Goal: Information Seeking & Learning: Learn about a topic

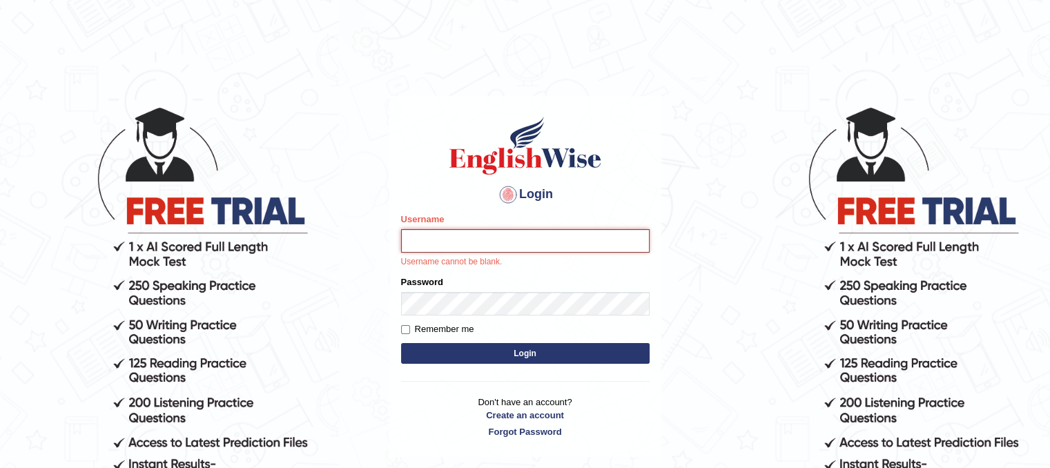
click at [526, 247] on input "Username" at bounding box center [525, 240] width 249 height 23
type input "Hasan_thapa"
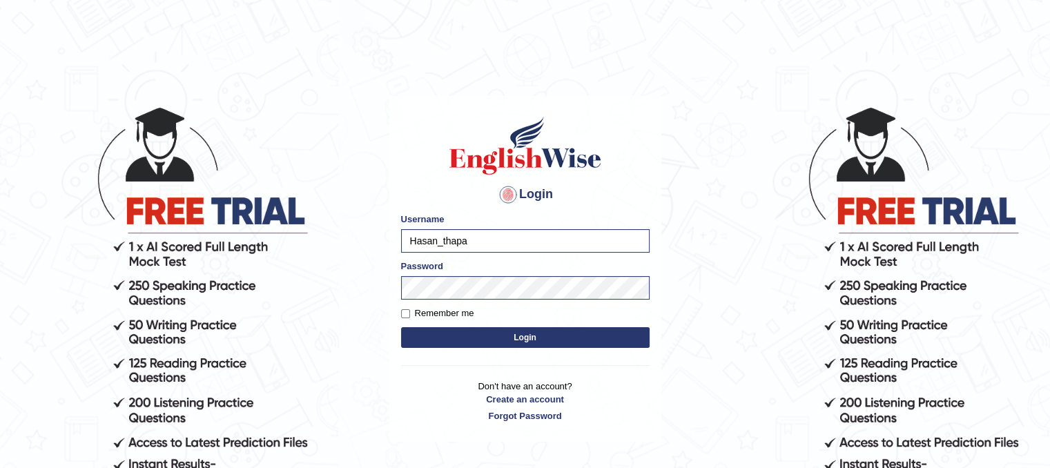
click at [504, 343] on button "Login" at bounding box center [525, 337] width 249 height 21
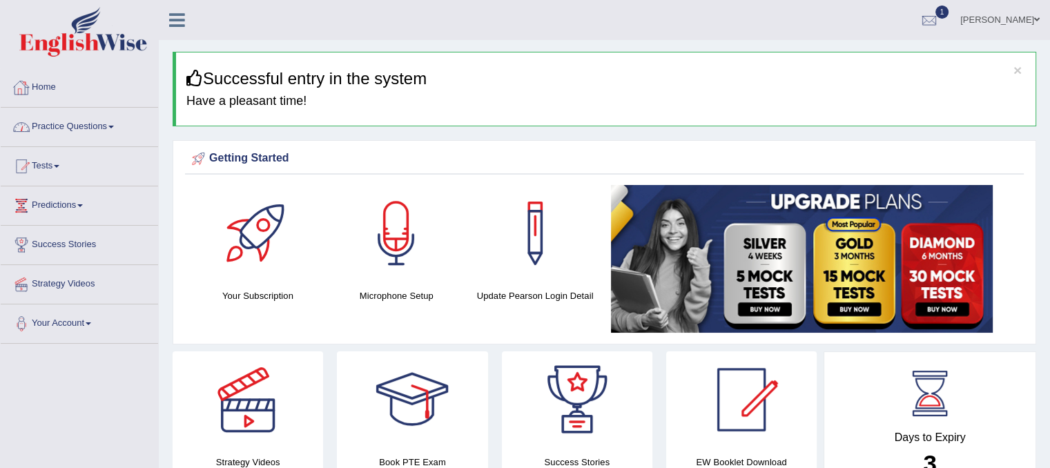
click at [85, 125] on link "Practice Questions" at bounding box center [79, 125] width 157 height 35
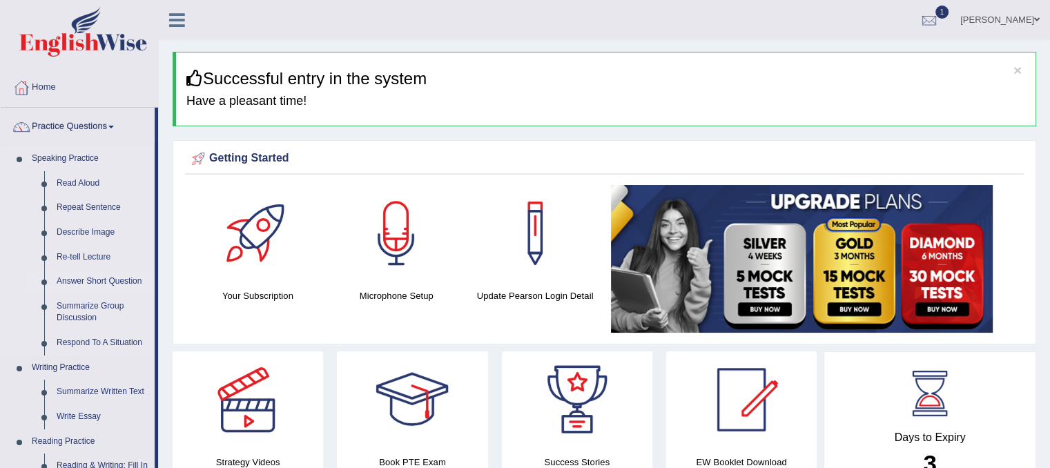
click at [97, 277] on link "Answer Short Question" at bounding box center [102, 281] width 104 height 25
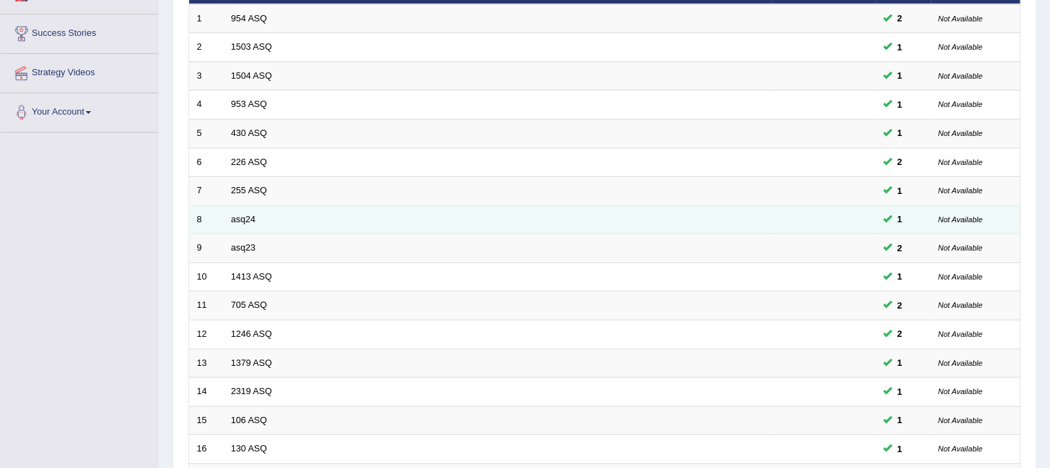
scroll to position [442, 0]
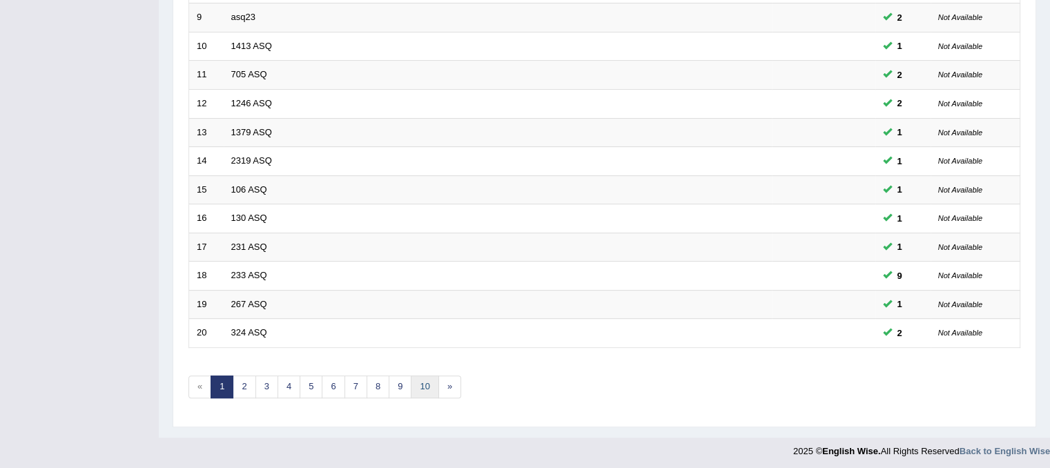
click at [423, 387] on link "10" at bounding box center [425, 387] width 28 height 23
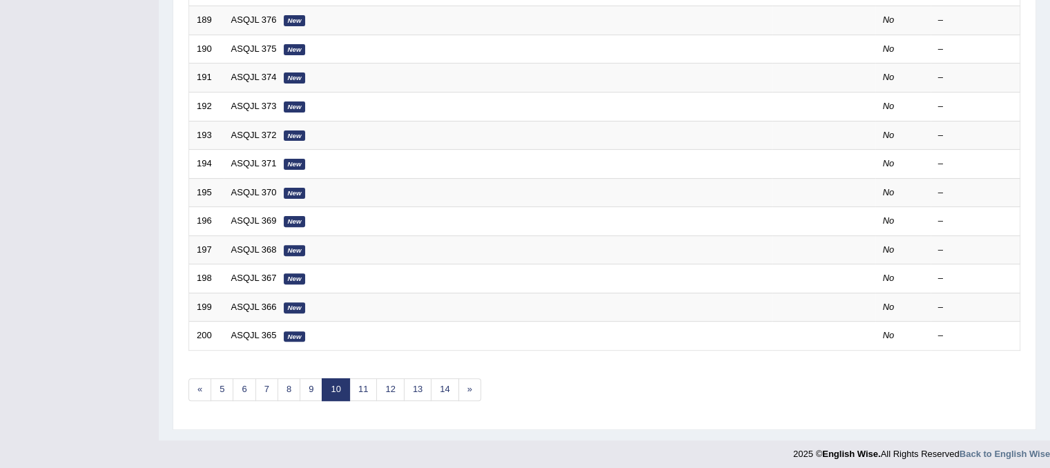
scroll to position [442, 0]
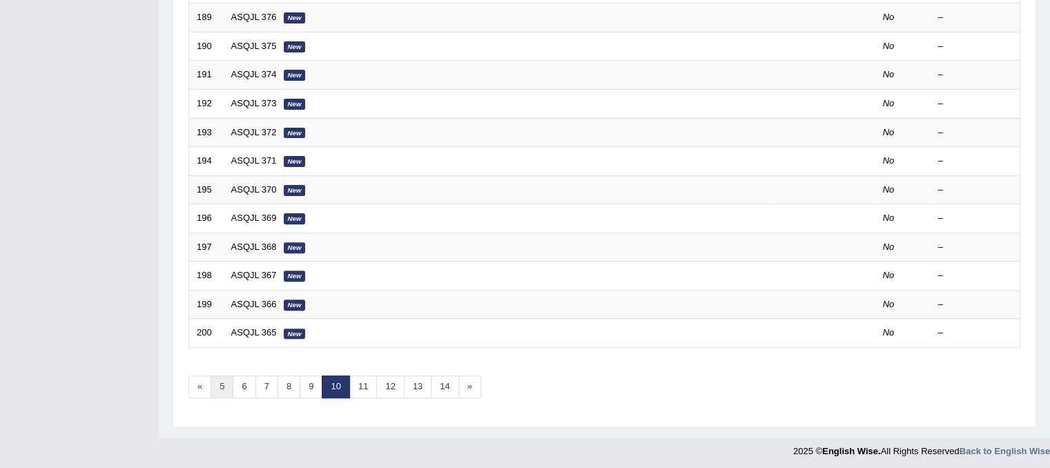
click at [224, 387] on link "5" at bounding box center [222, 387] width 23 height 23
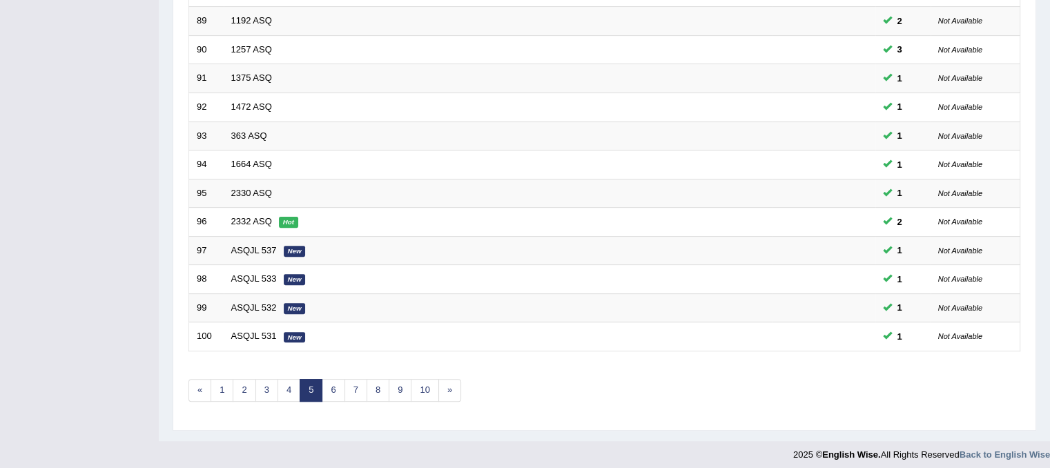
scroll to position [442, 0]
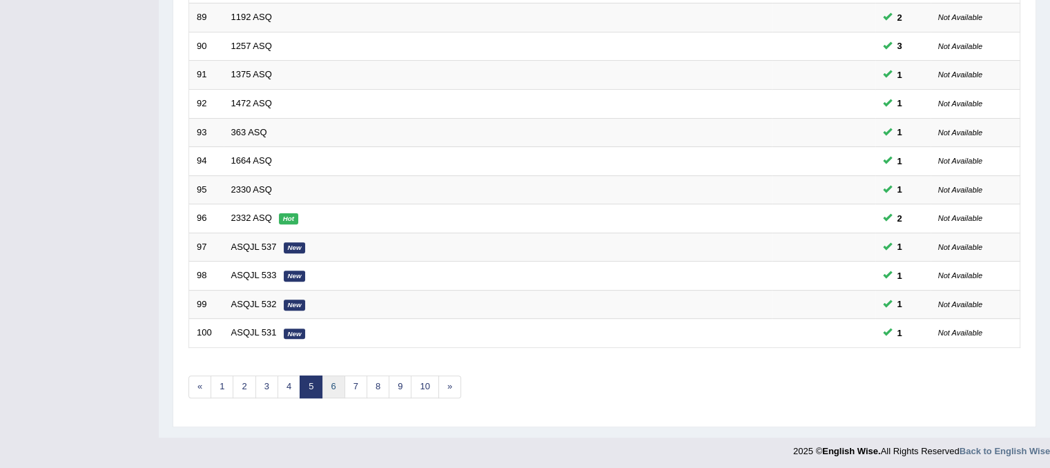
click at [330, 386] on link "6" at bounding box center [333, 387] width 23 height 23
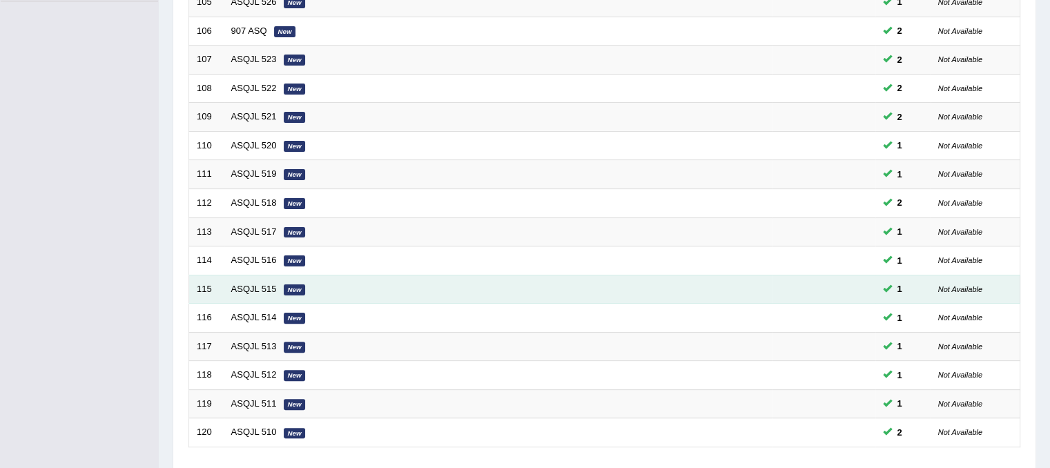
scroll to position [442, 0]
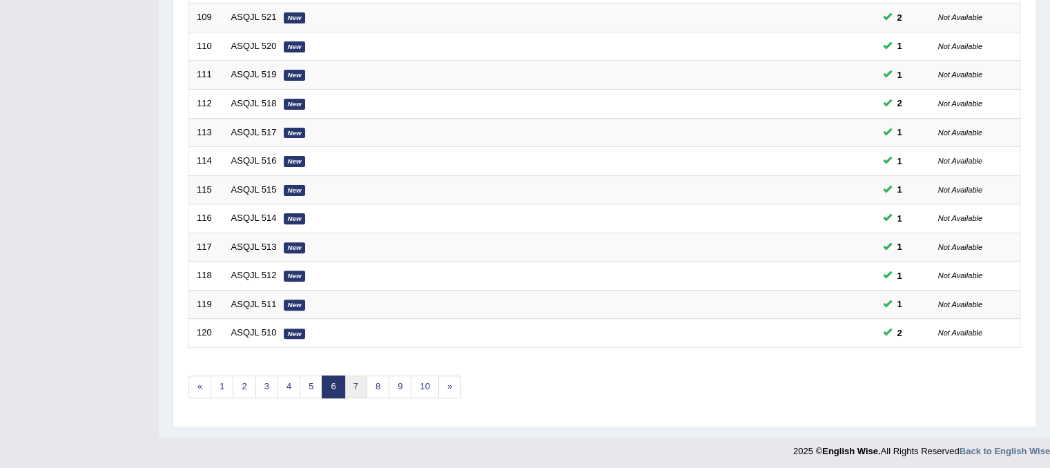
click at [358, 382] on link "7" at bounding box center [356, 387] width 23 height 23
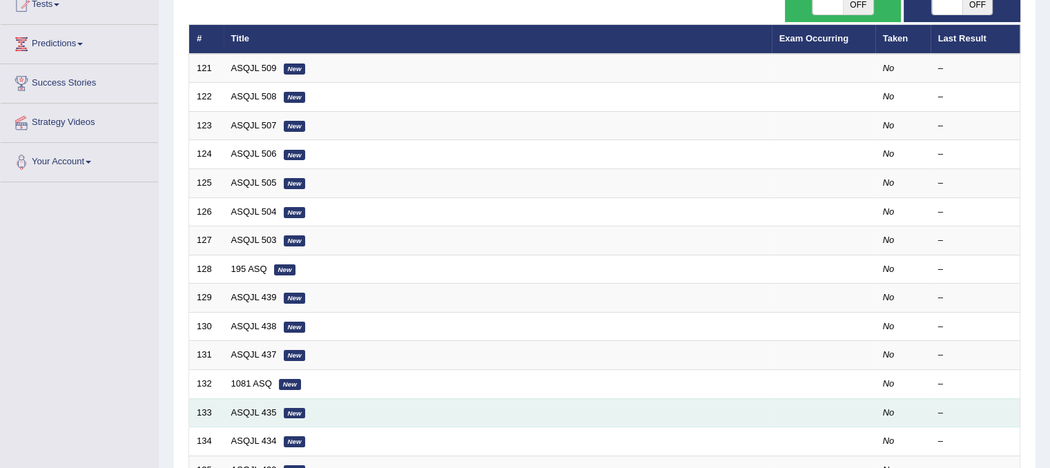
scroll to position [138, 0]
